Goal: Find specific page/section: Find specific page/section

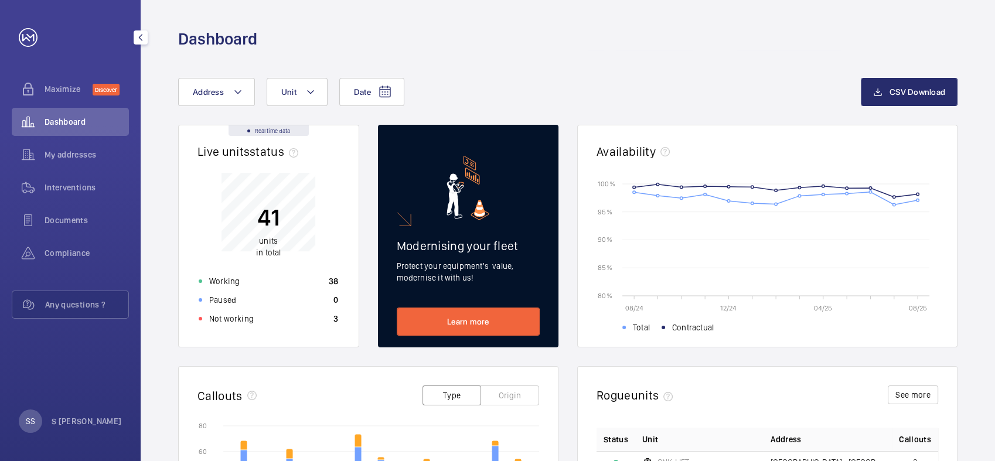
drag, startPoint x: 75, startPoint y: 149, endPoint x: 130, endPoint y: 154, distance: 55.3
click at [75, 149] on span "My addresses" at bounding box center [87, 155] width 84 height 12
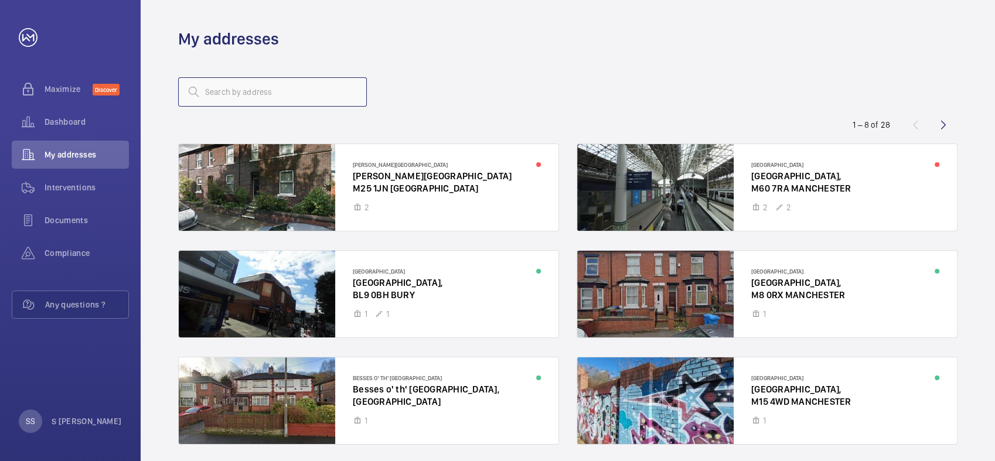
click at [247, 87] on input "text" at bounding box center [272, 91] width 189 height 29
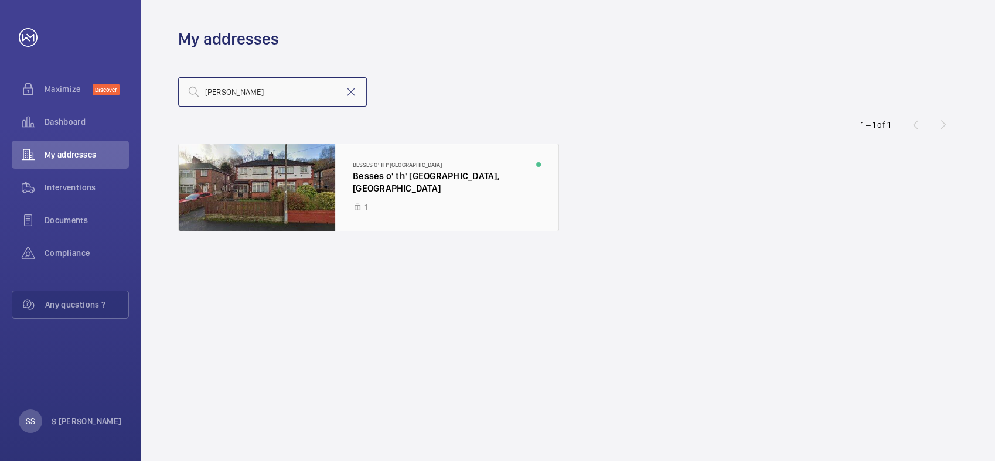
type input "[PERSON_NAME]"
click at [380, 182] on div at bounding box center [369, 187] width 380 height 87
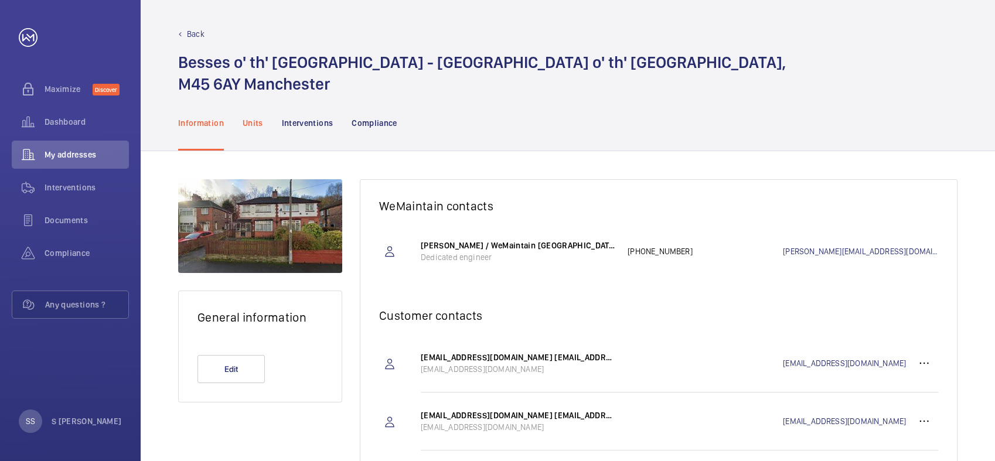
click at [255, 127] on p "Units" at bounding box center [253, 123] width 21 height 12
